Goal: Task Accomplishment & Management: Use online tool/utility

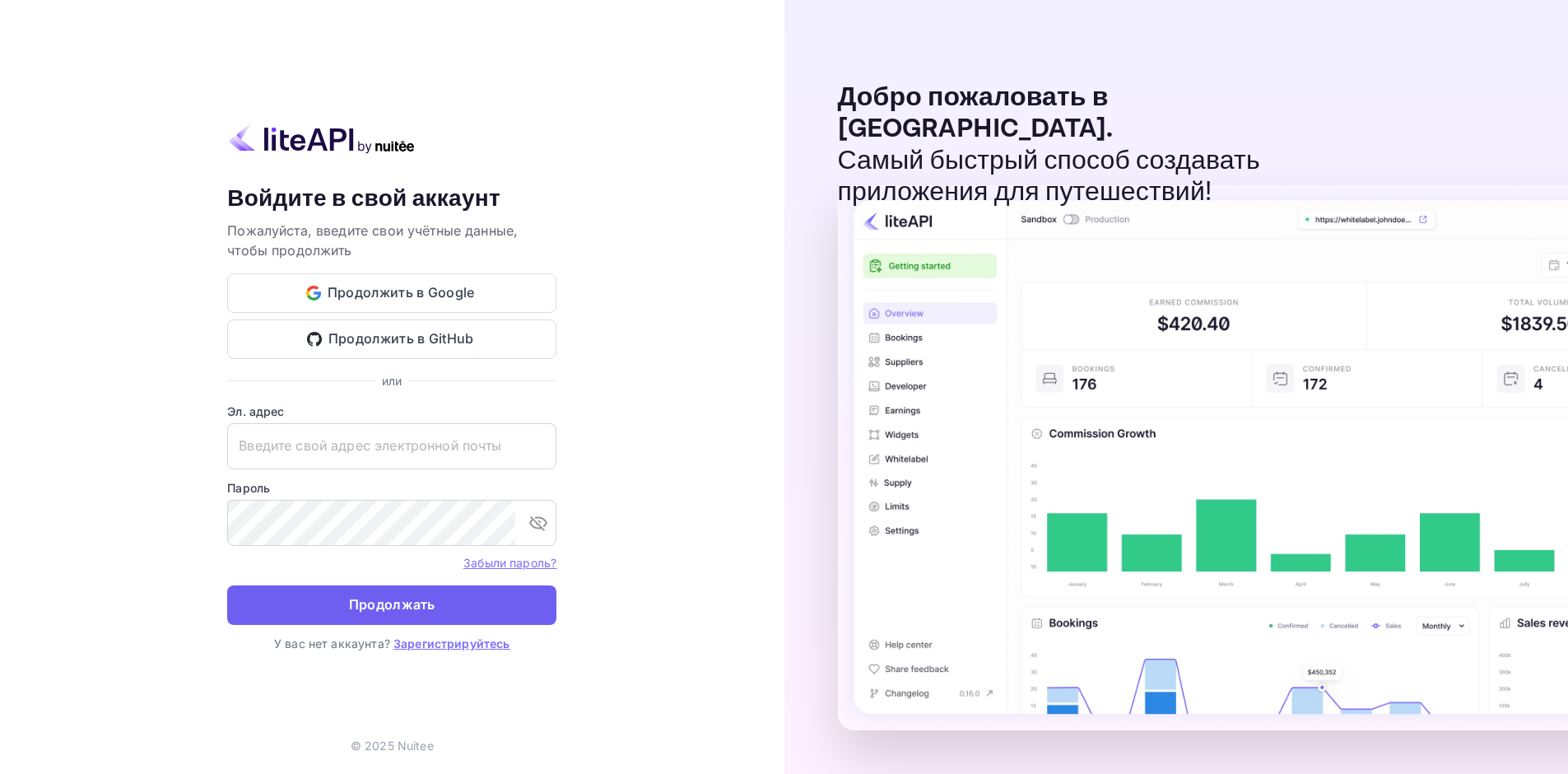
type input "[EMAIL_ADDRESS][DOMAIN_NAME]"
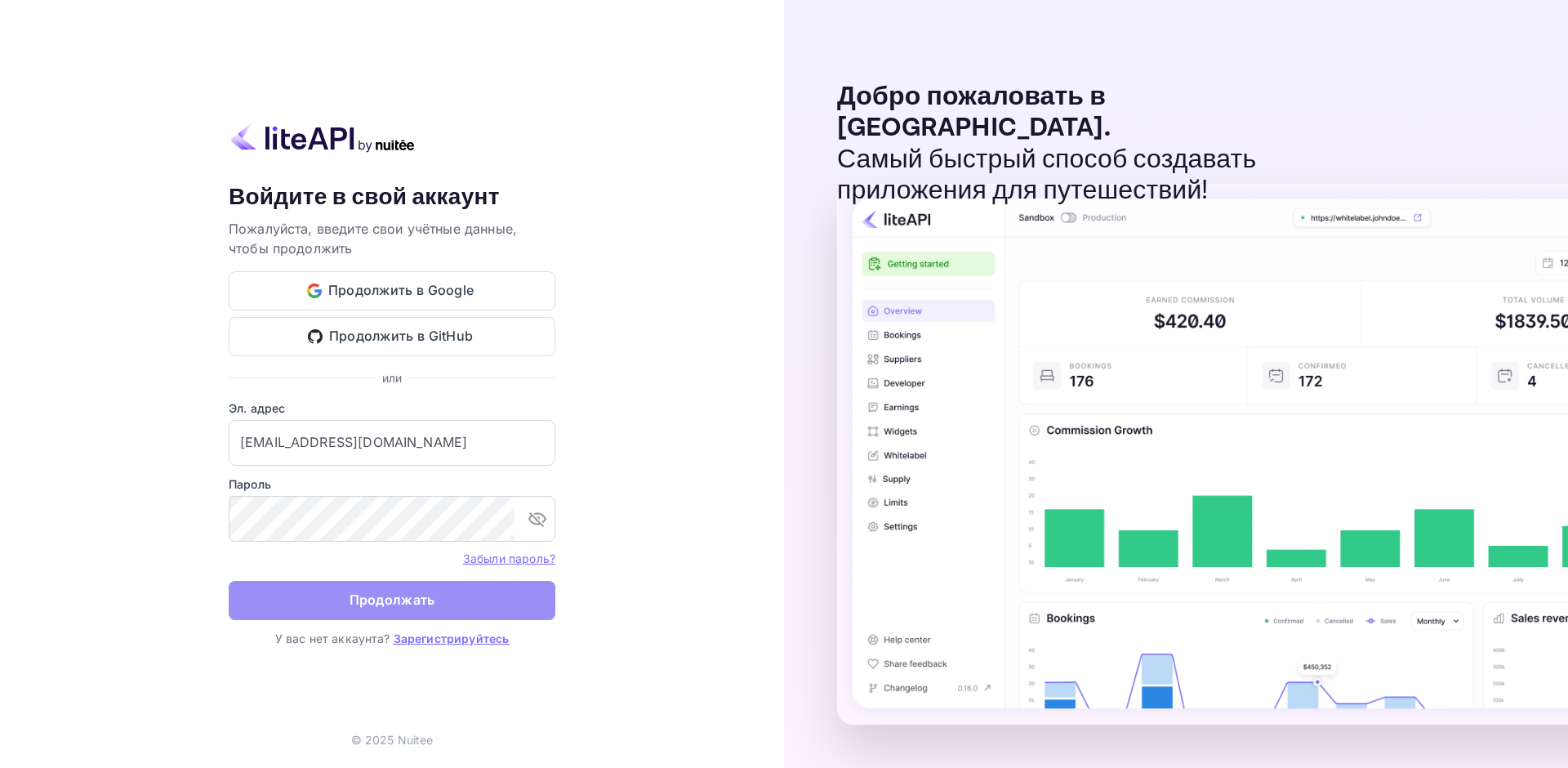
click at [421, 610] on ya-tr-span "Продолжать" at bounding box center [392, 600] width 85 height 22
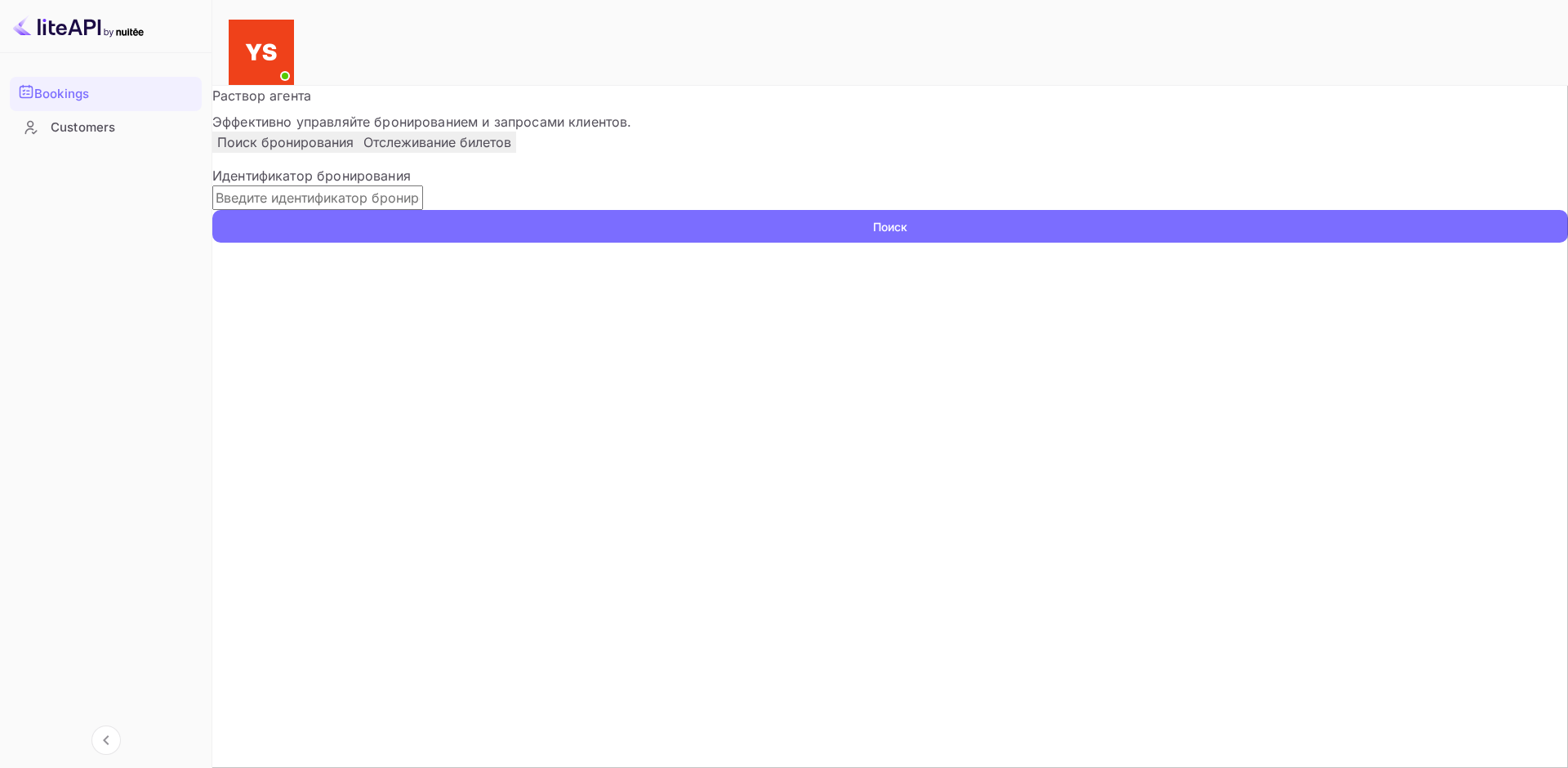
click at [423, 210] on input "text" at bounding box center [317, 197] width 210 height 24
paste input "9138477"
type input "9138477"
click at [1111, 242] on button "Поиск" at bounding box center [890, 226] width 1356 height 33
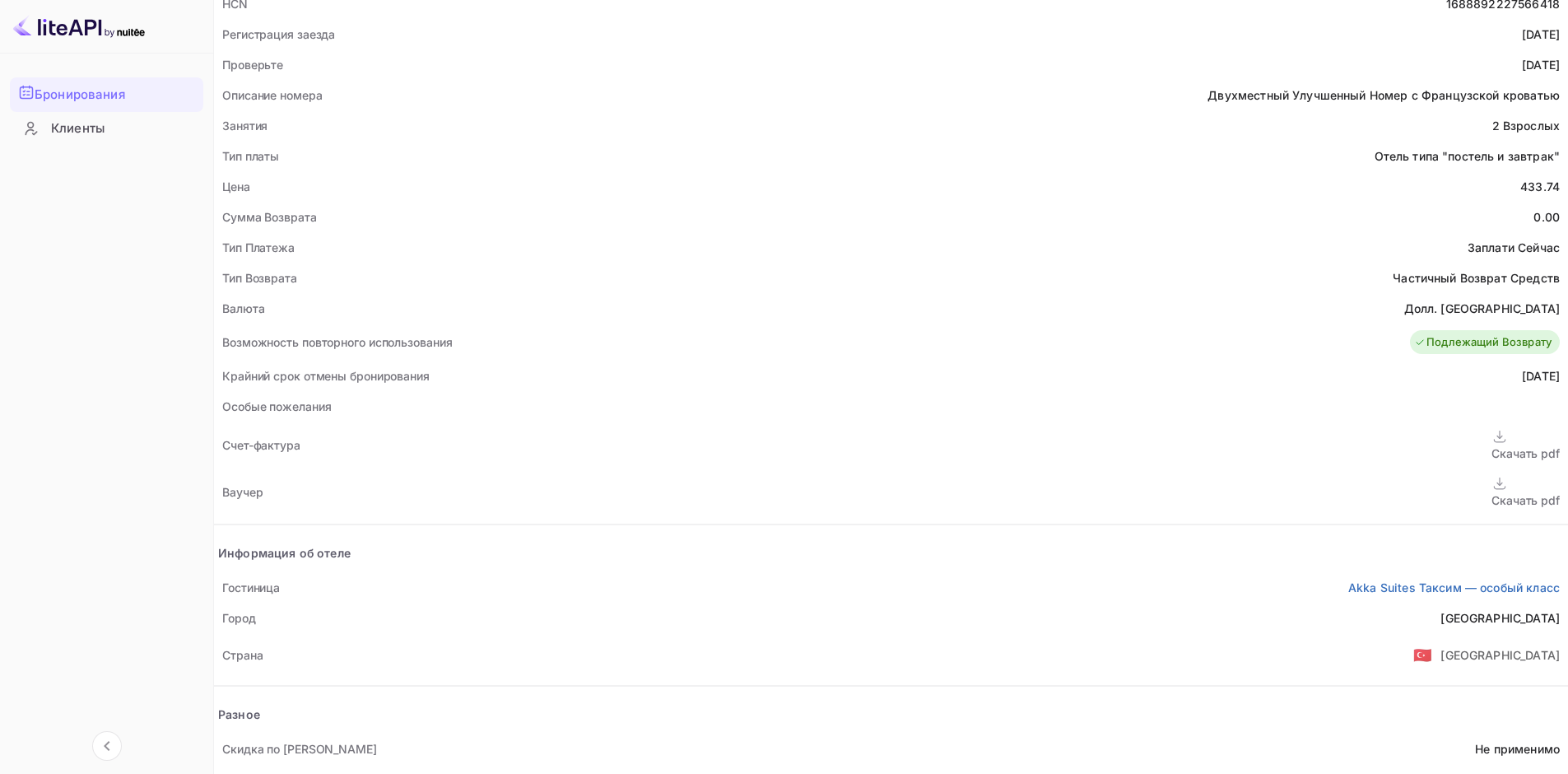
scroll to position [553, 0]
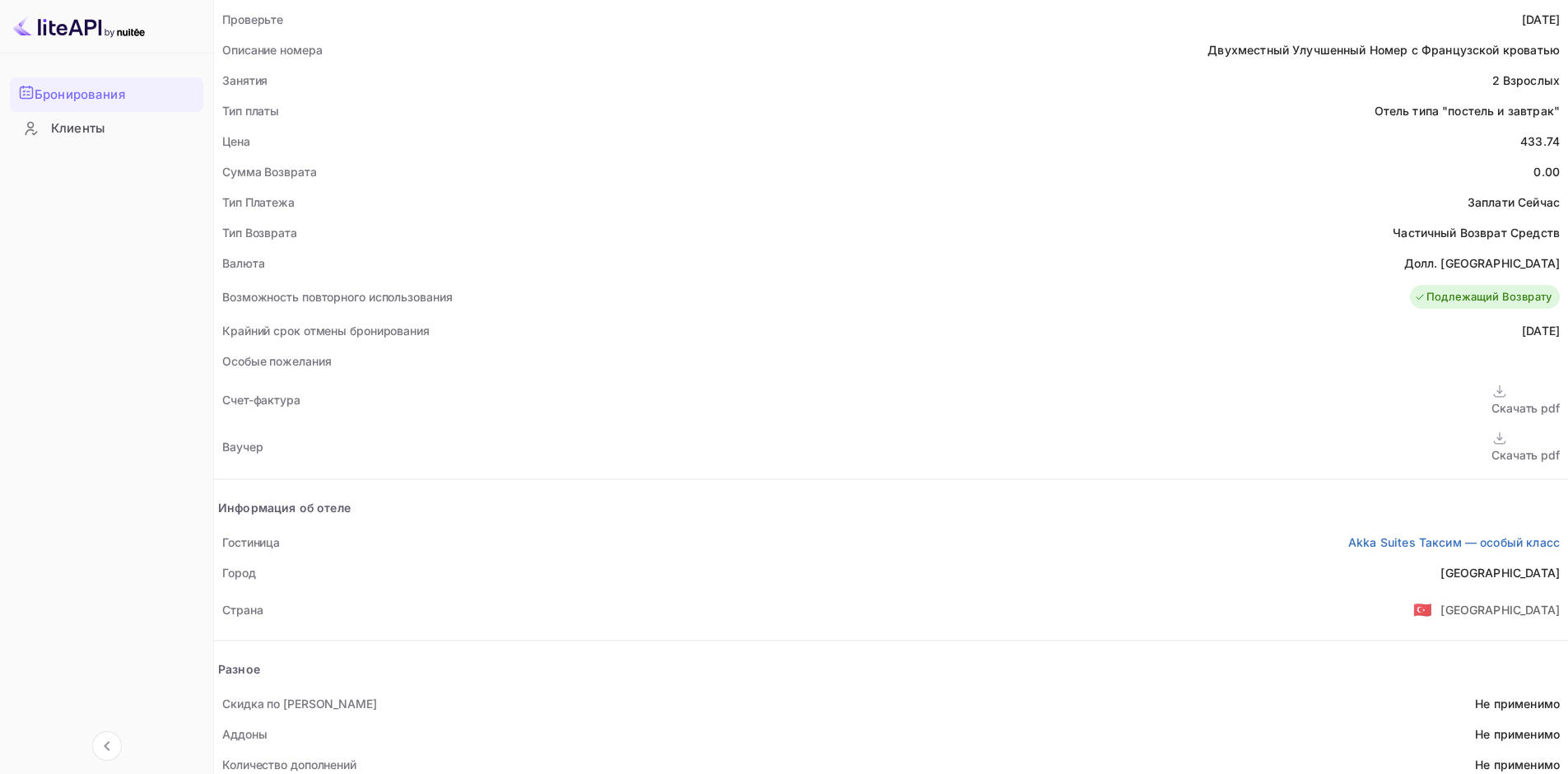
click at [1492, 430] on div "Скачать pdf" at bounding box center [1526, 447] width 68 height 34
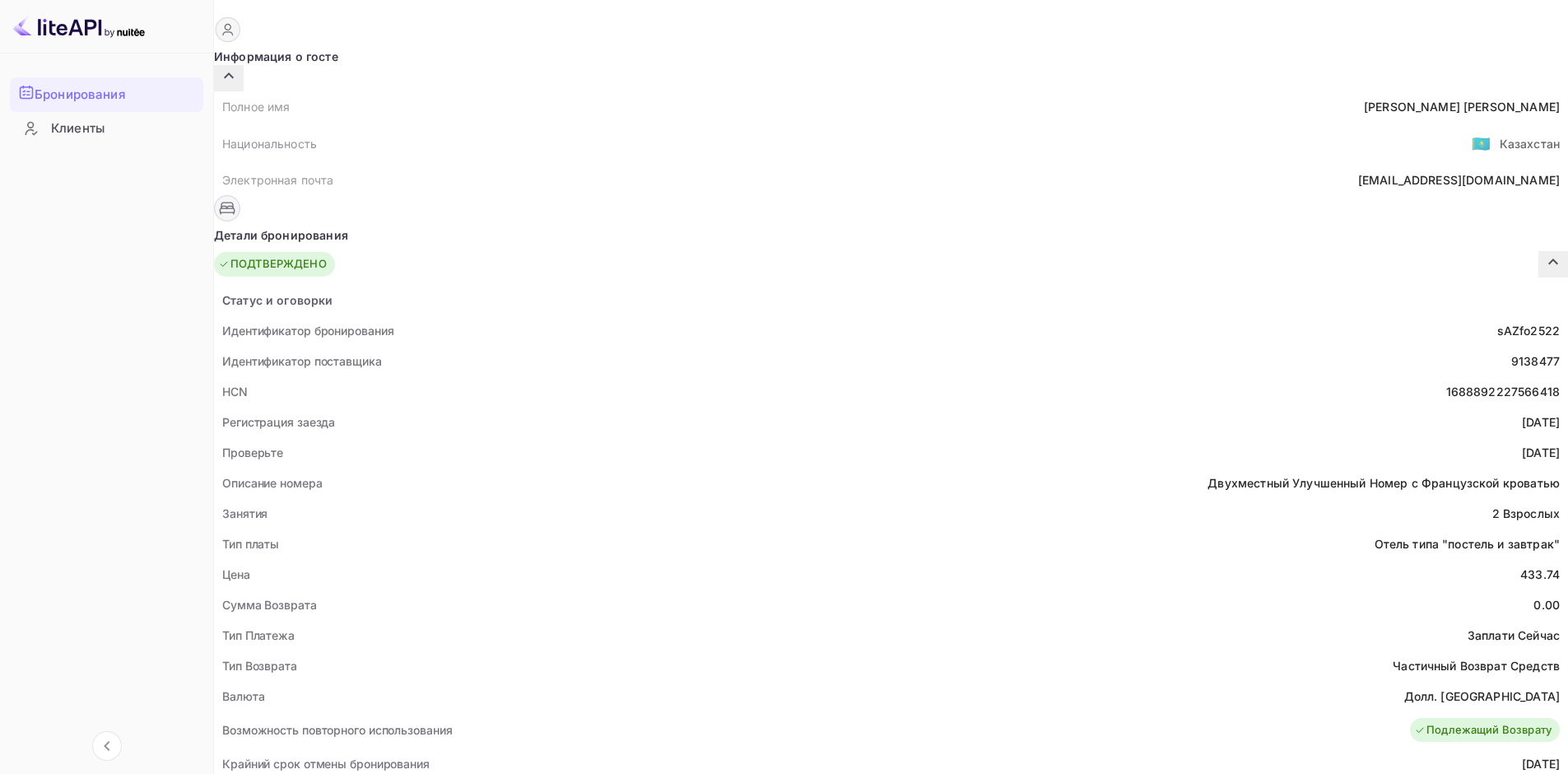
scroll to position [58, 0]
